Goal: Navigation & Orientation: Find specific page/section

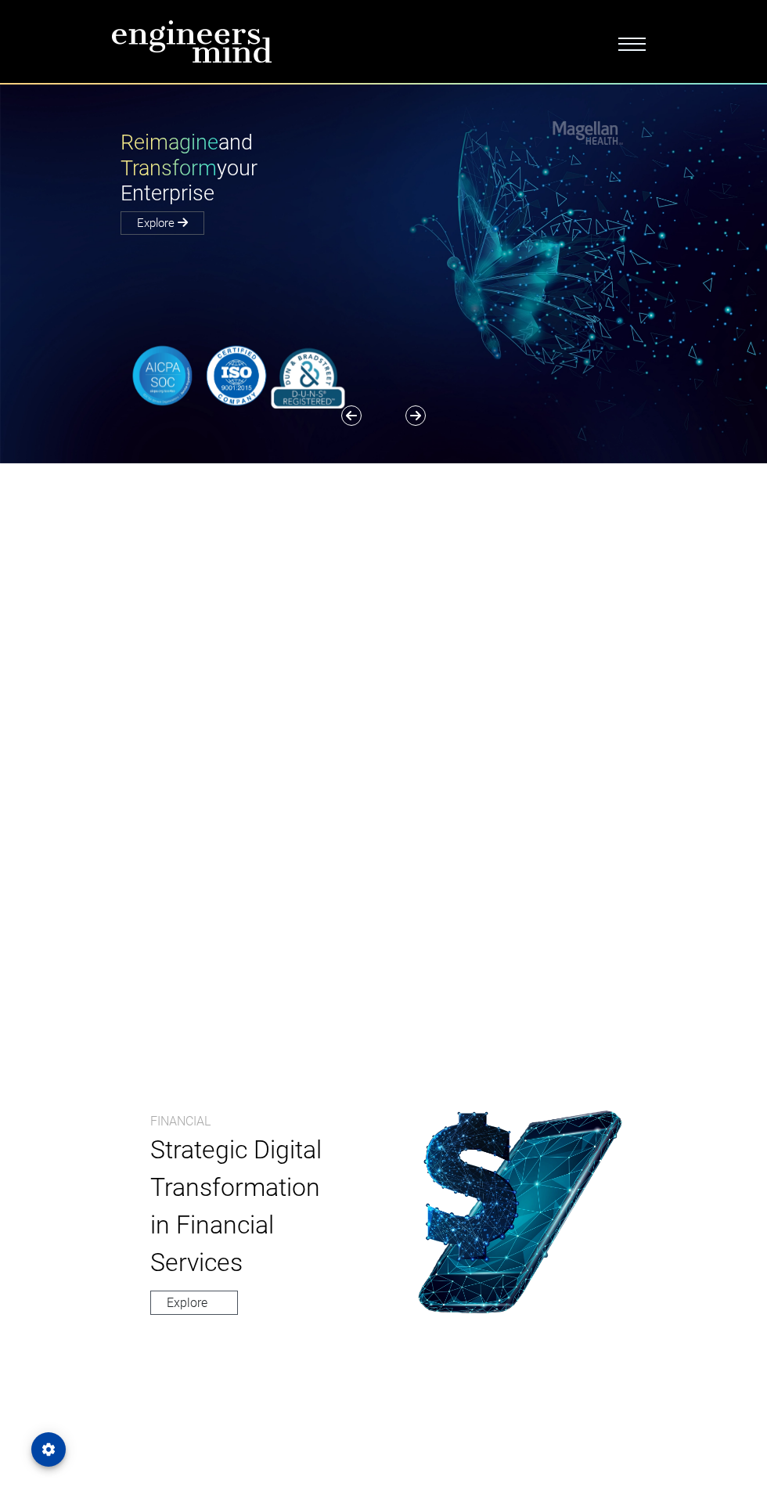
click at [626, 39] on span "Toggle navigation" at bounding box center [631, 42] width 27 height 16
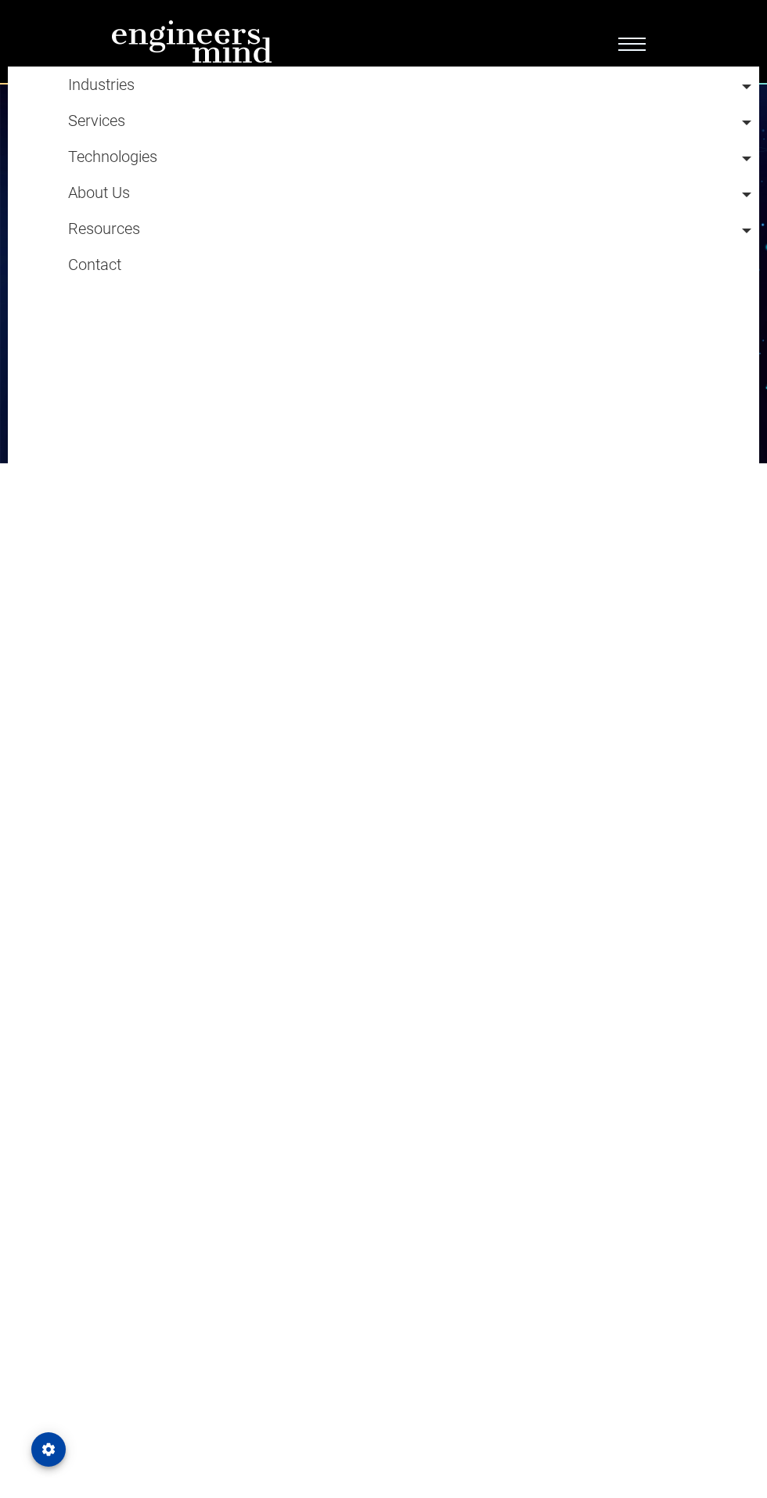
click at [128, 186] on link "About Us" at bounding box center [99, 192] width 62 height 19
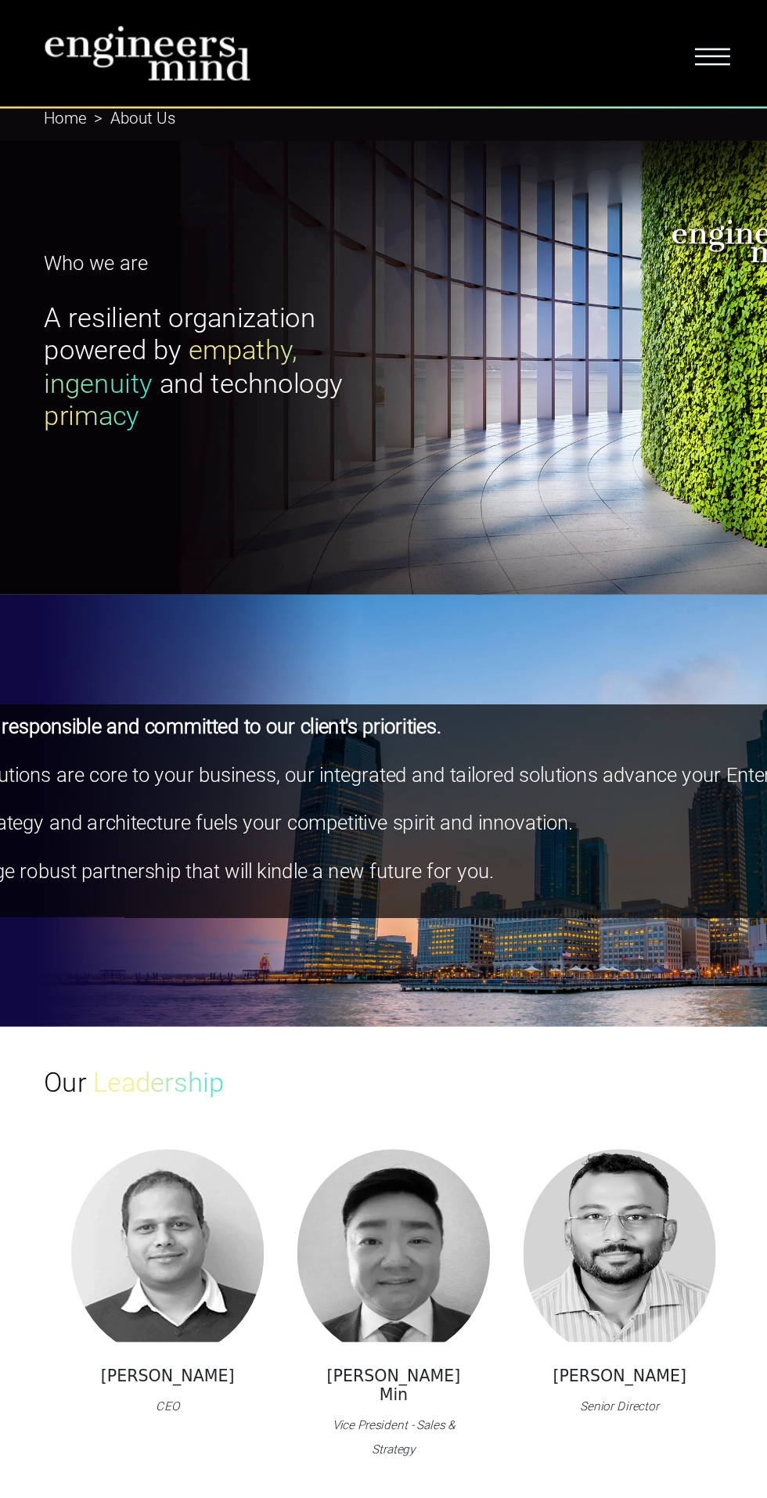
click at [641, 44] on div "Industries Financial Services Healthcare Manufacturing Services Digital Transfo…" at bounding box center [384, 42] width 564 height 52
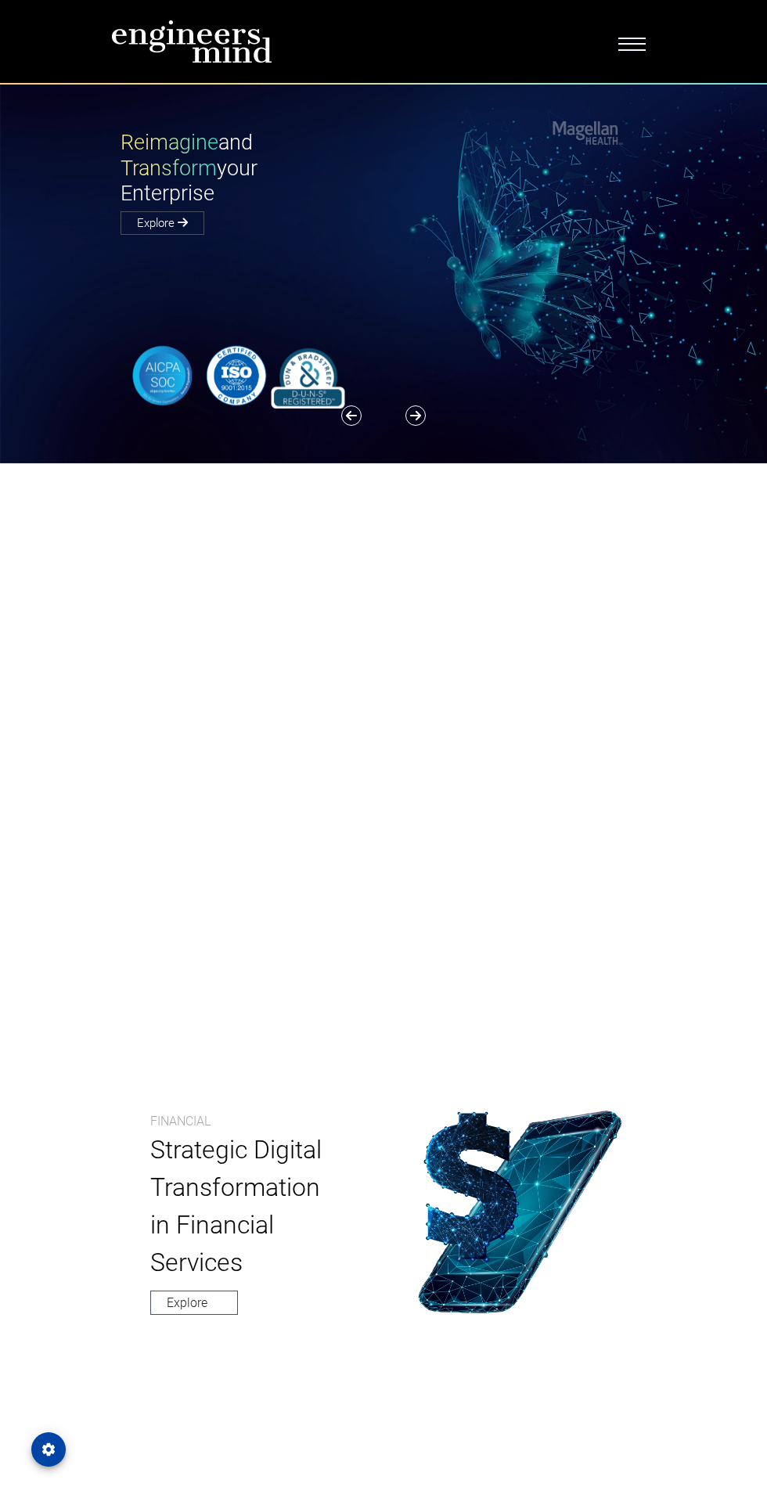
click at [626, 48] on span "Toggle navigation" at bounding box center [631, 42] width 27 height 16
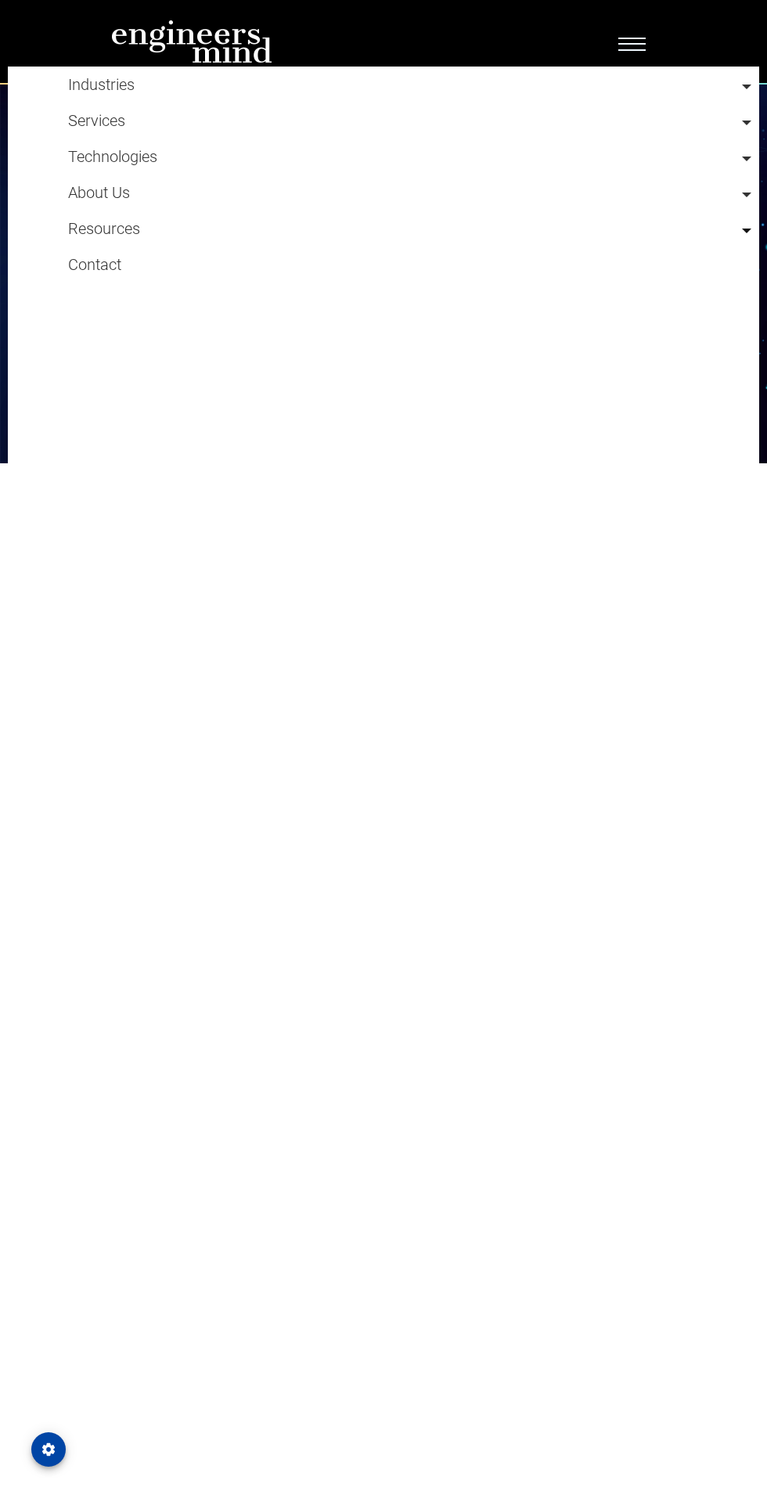
click at [139, 216] on link at bounding box center [409, 217] width 683 height 13
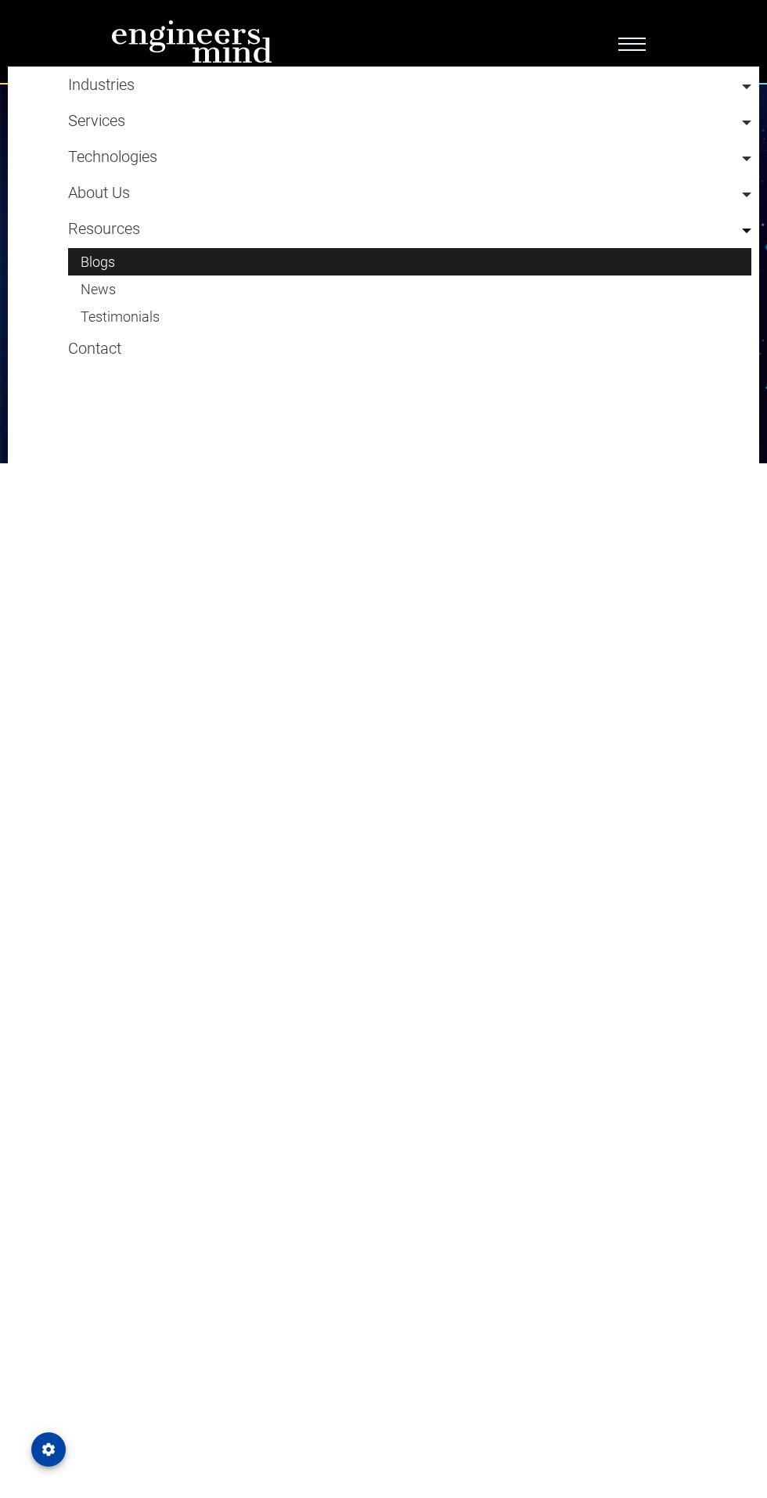
click at [116, 254] on link "Blogs" at bounding box center [409, 261] width 683 height 27
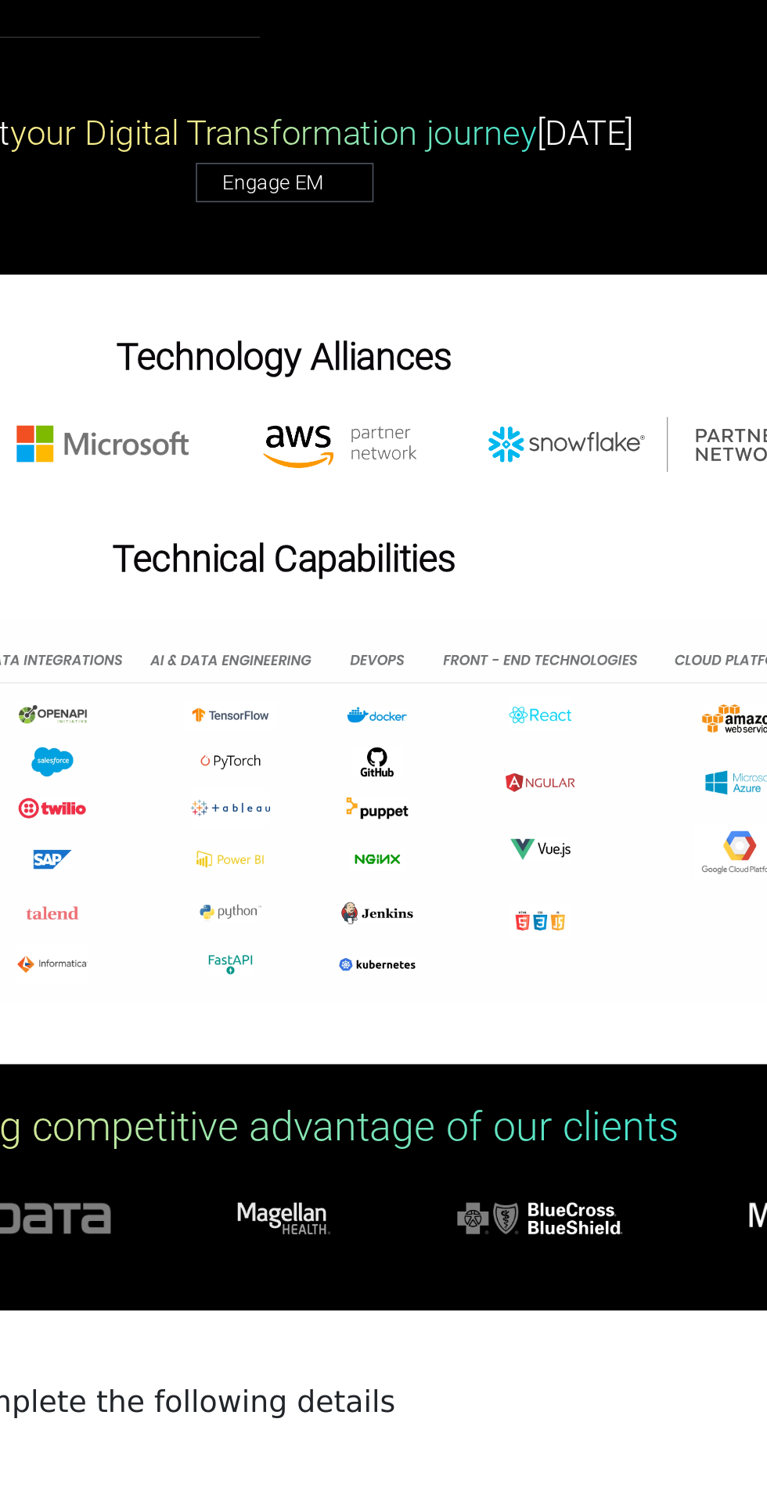
scroll to position [402, 0]
